Goal: Information Seeking & Learning: Learn about a topic

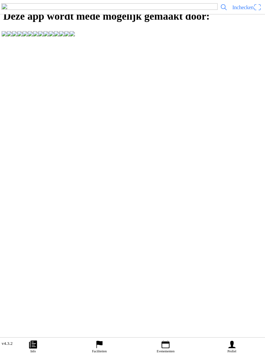
click at [164, 341] on icon "calendar" at bounding box center [166, 345] width 10 height 10
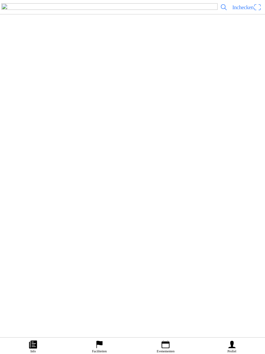
scroll to position [160, 0]
click at [93, 149] on div "[DATE] 12:00 Vrije training zondag MCC Biest-Houtakker MCC Biest-Houtakker" at bounding box center [146, 136] width 234 height 27
click at [167, 349] on ion-label "Evenementen" at bounding box center [166, 351] width 18 height 4
click at [93, 165] on div "[DATE] 12:00 Vrije training zondag MC NOP 12:00-16:00 uur MC NOP "de Ruttense B…" at bounding box center [146, 152] width 234 height 27
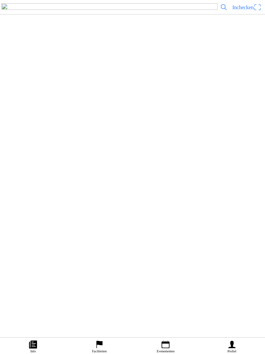
click at [165, 352] on ion-label "Evenementen" at bounding box center [166, 351] width 18 height 4
